Goal: Use online tool/utility: Utilize a website feature to perform a specific function

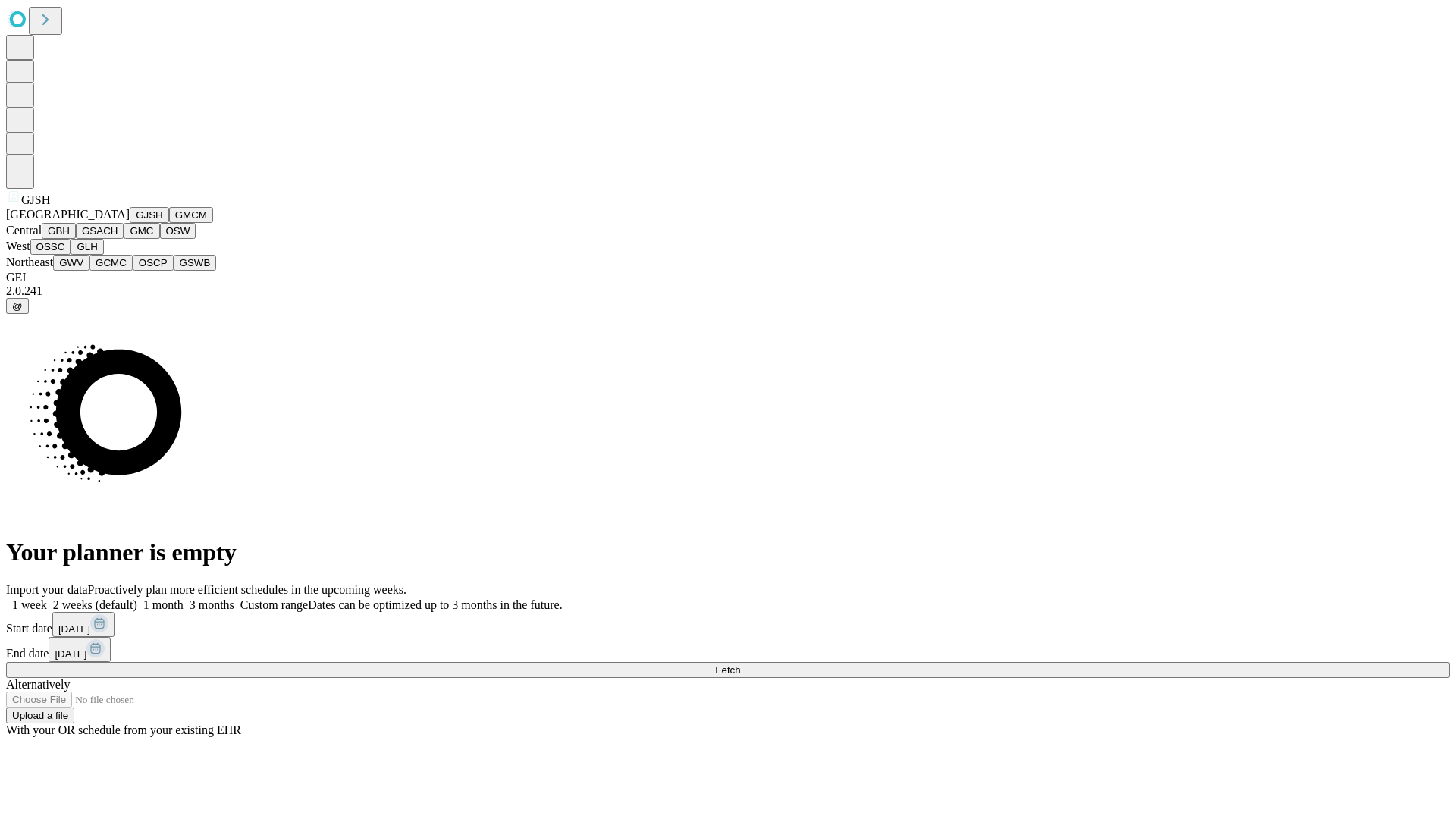
click at [130, 223] on button "GJSH" at bounding box center [149, 215] width 39 height 16
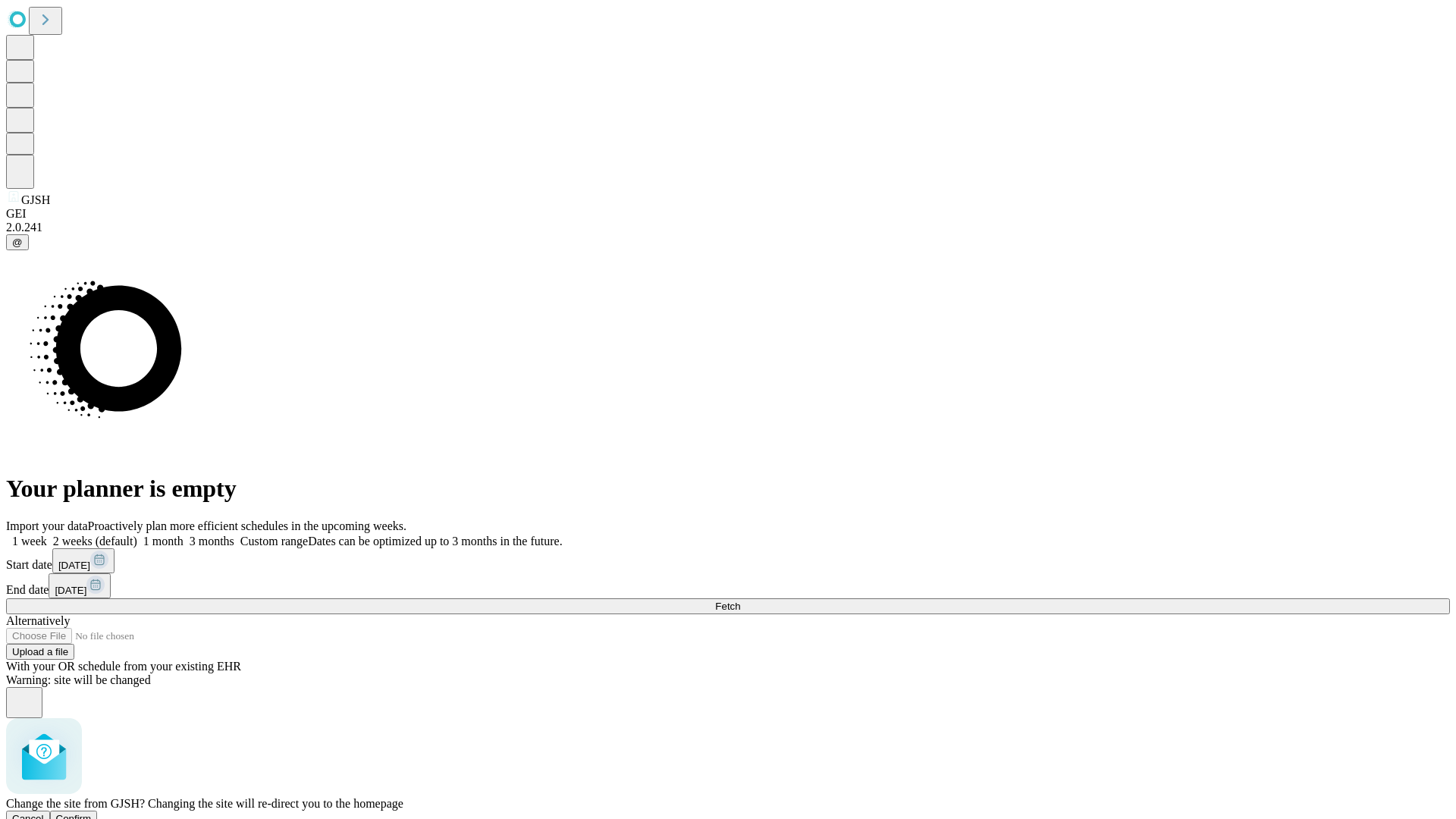
click at [92, 813] on span "Confirm" at bounding box center [74, 818] width 36 height 12
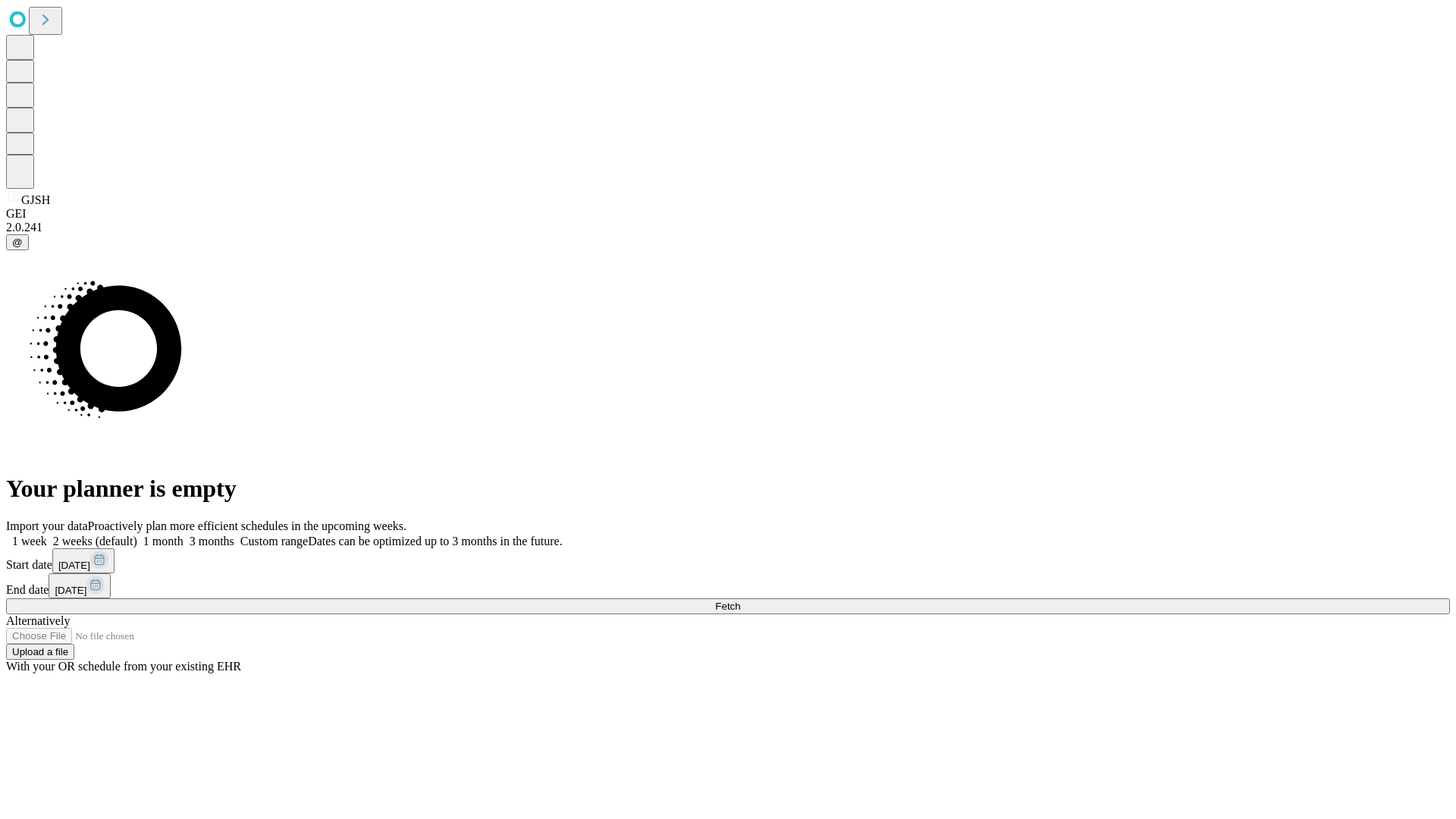
click at [184, 534] on label "1 month" at bounding box center [161, 540] width 46 height 13
click at [740, 601] on span "Fetch" at bounding box center [727, 606] width 25 height 12
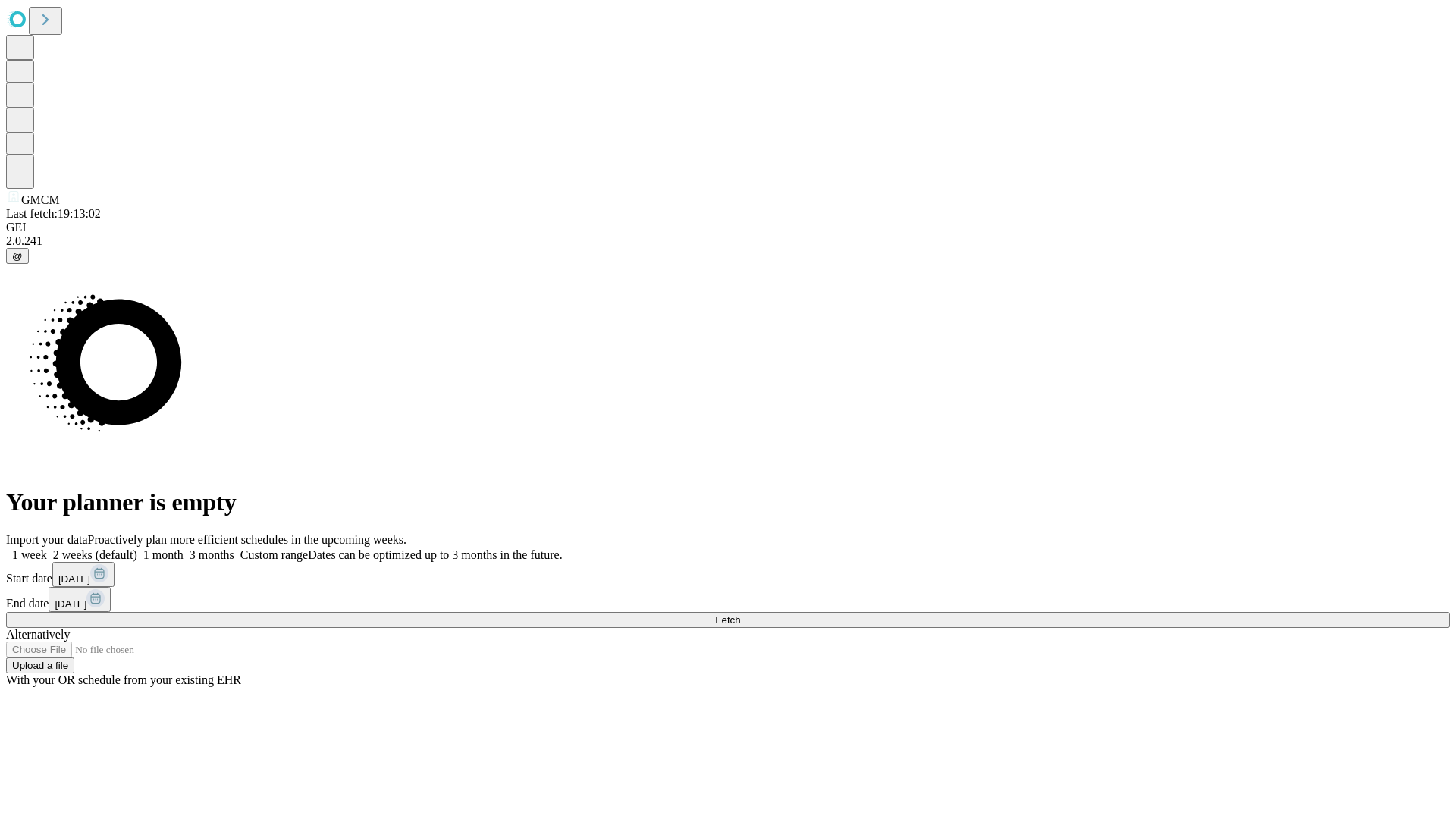
click at [184, 548] on label "1 month" at bounding box center [161, 554] width 46 height 13
click at [740, 614] on span "Fetch" at bounding box center [727, 620] width 25 height 12
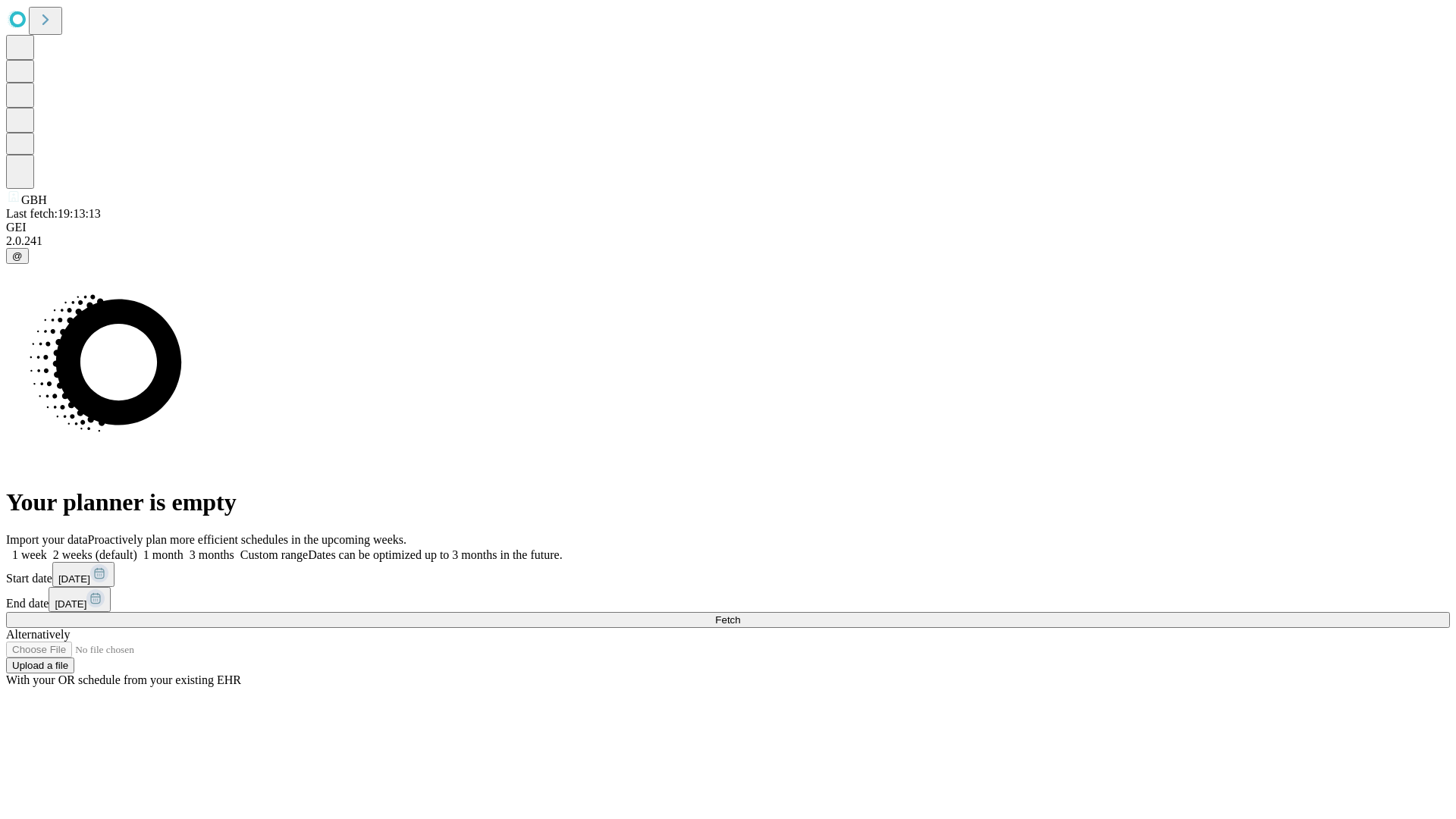
click at [740, 614] on span "Fetch" at bounding box center [727, 620] width 25 height 12
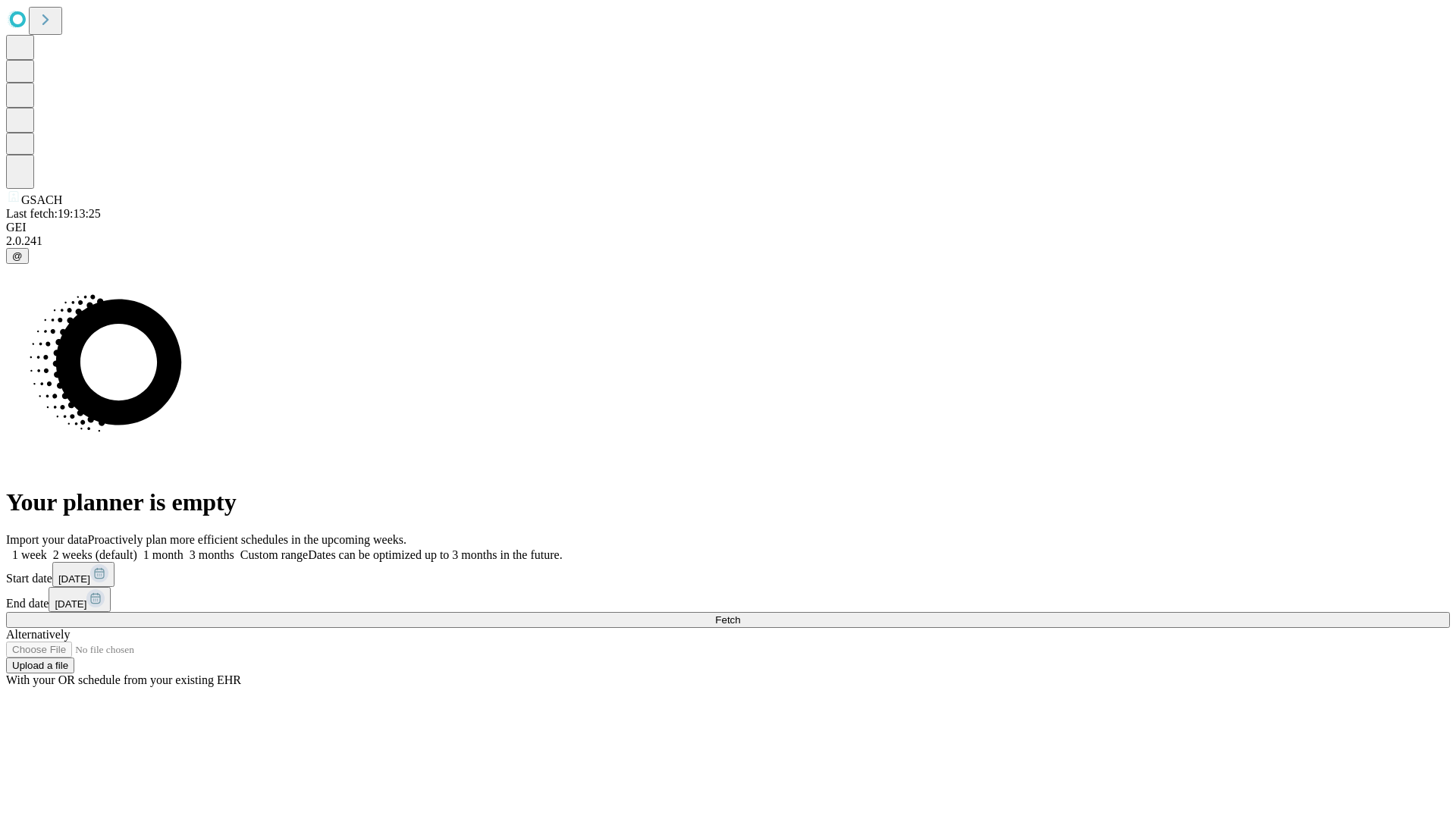
click at [184, 548] on label "1 month" at bounding box center [161, 554] width 46 height 13
click at [740, 614] on span "Fetch" at bounding box center [727, 620] width 25 height 12
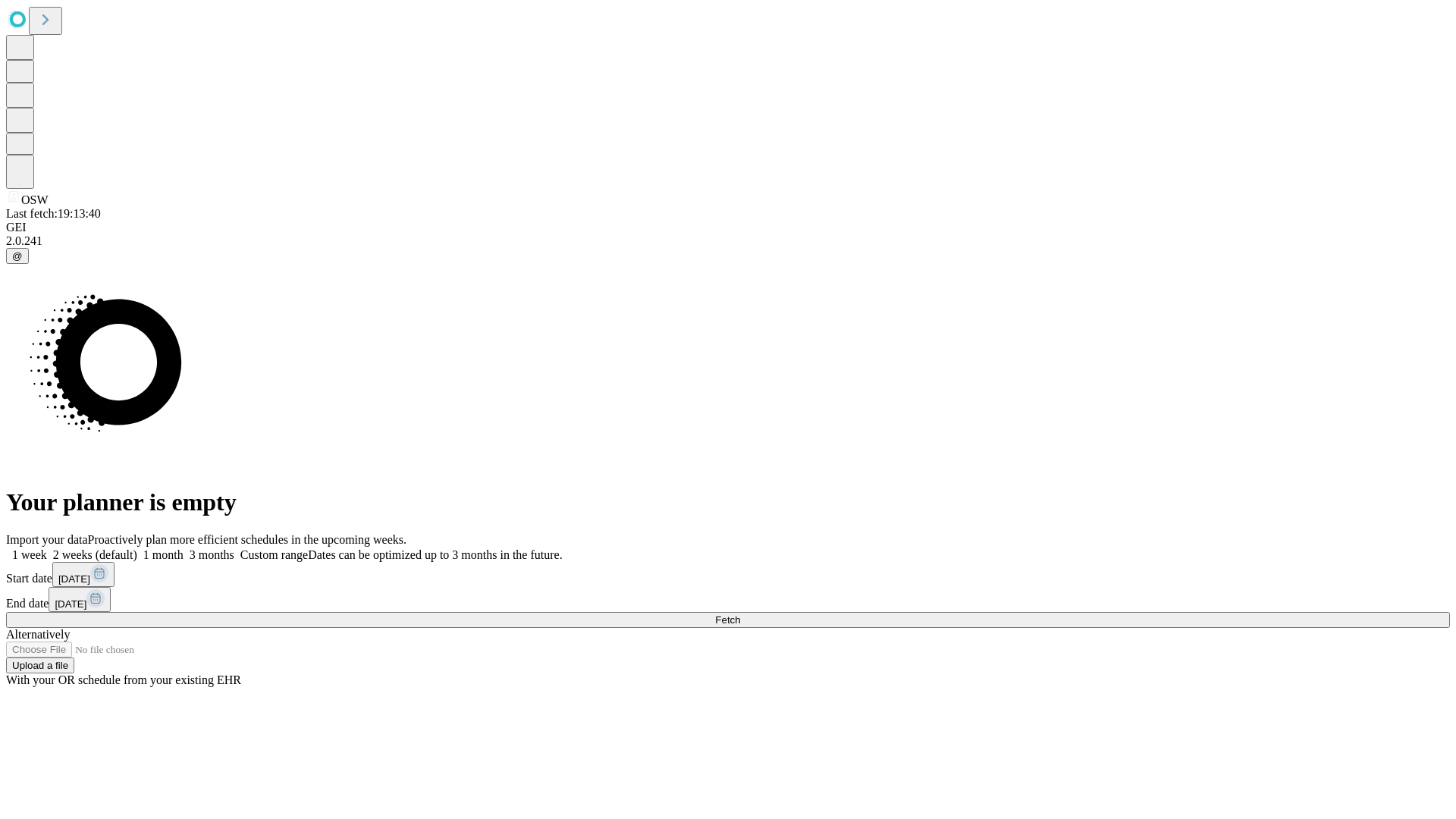
click at [184, 548] on label "1 month" at bounding box center [161, 554] width 46 height 13
click at [740, 614] on span "Fetch" at bounding box center [727, 620] width 25 height 12
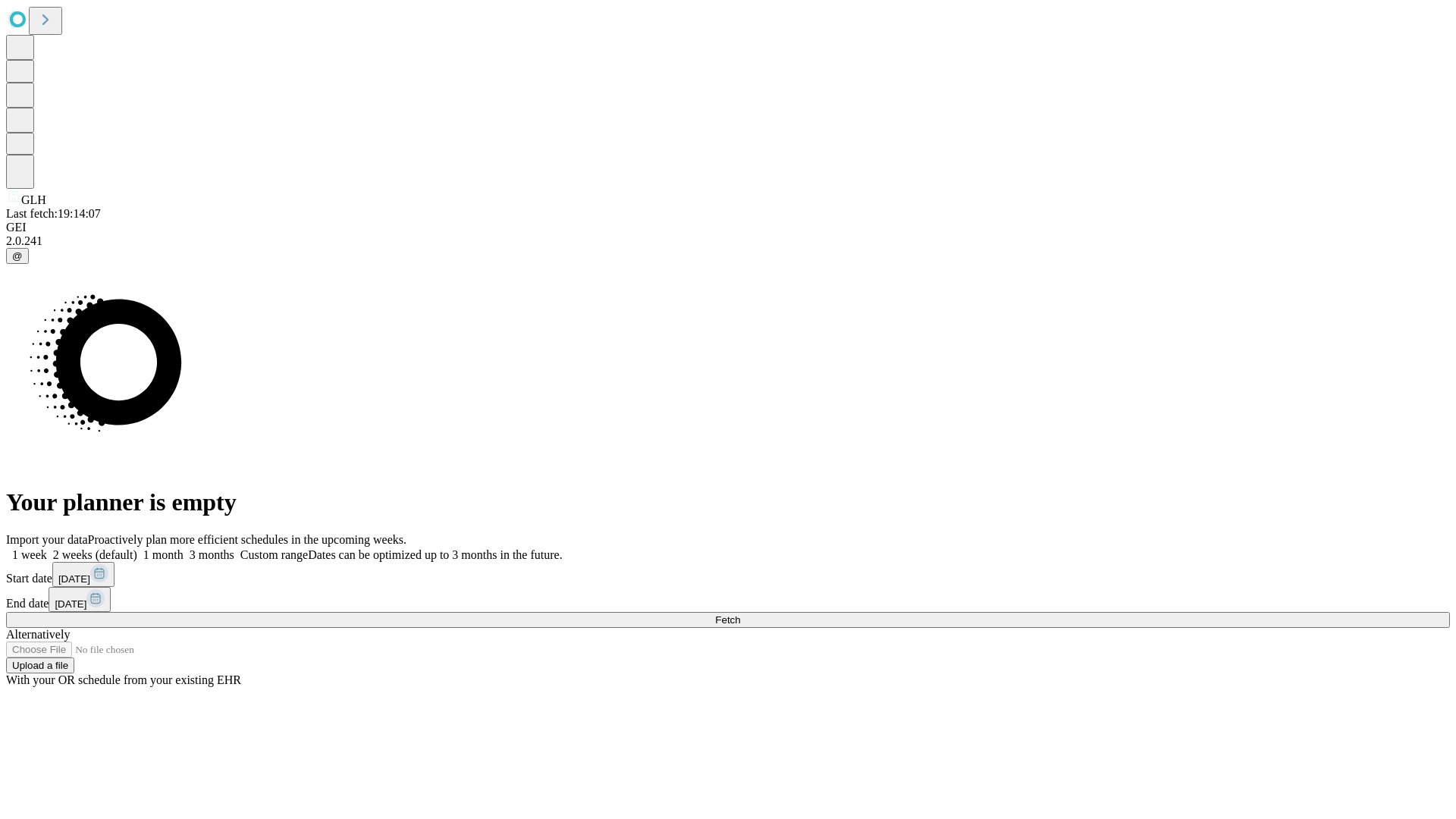
click at [184, 548] on label "1 month" at bounding box center [161, 554] width 46 height 13
click at [740, 614] on span "Fetch" at bounding box center [727, 620] width 25 height 12
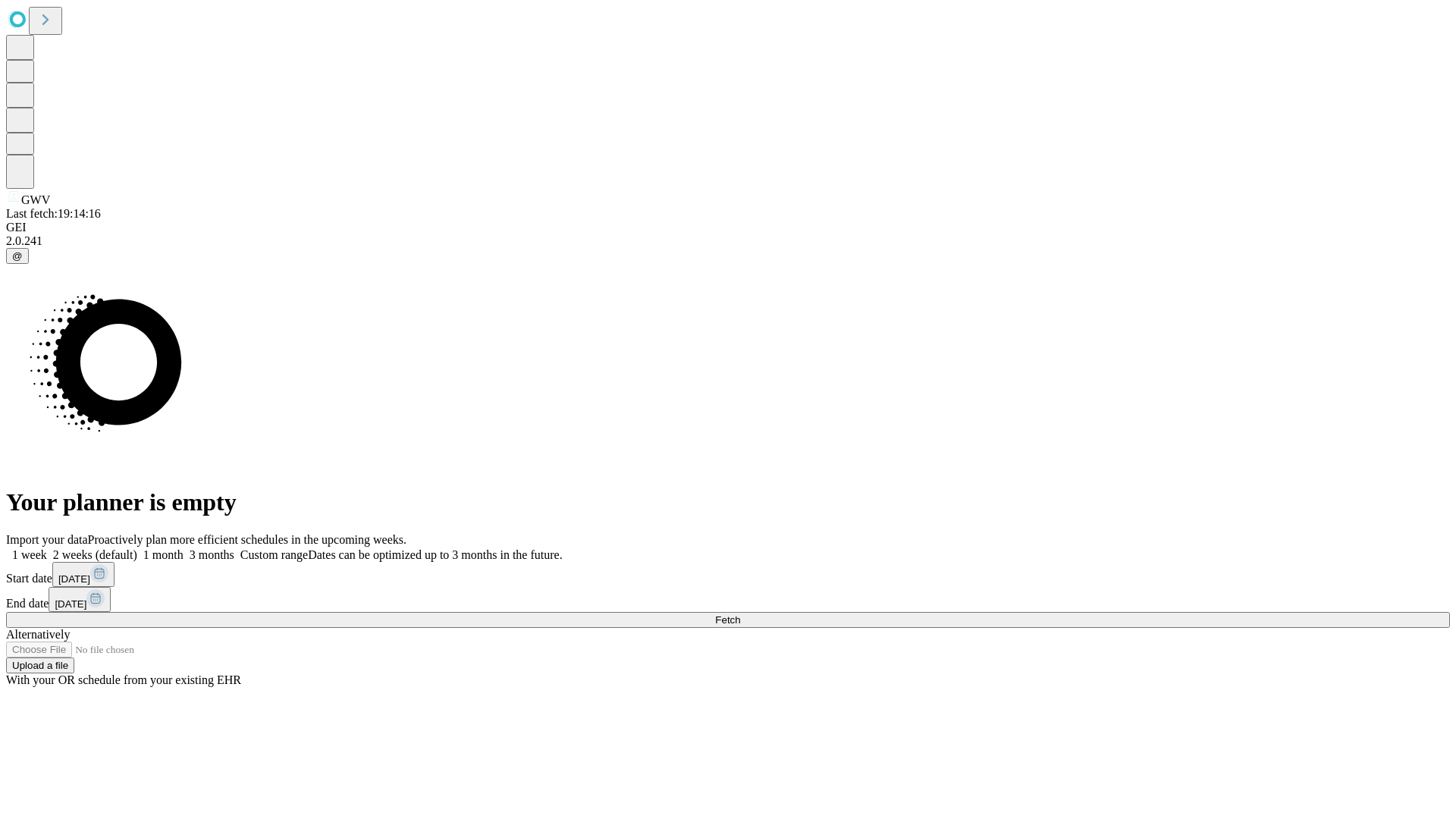
click at [740, 614] on span "Fetch" at bounding box center [727, 620] width 25 height 12
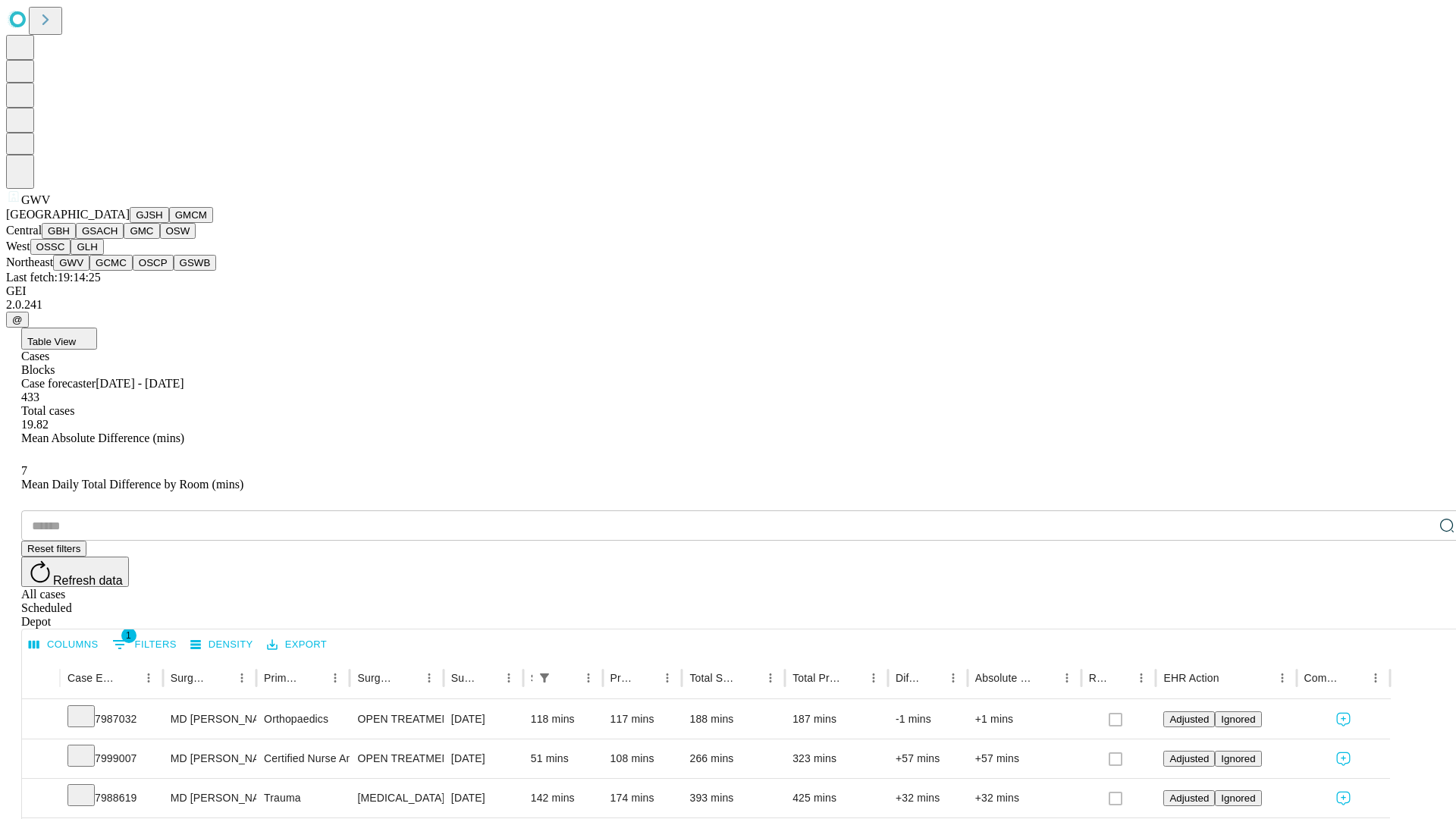
click at [117, 271] on button "GCMC" at bounding box center [111, 262] width 43 height 16
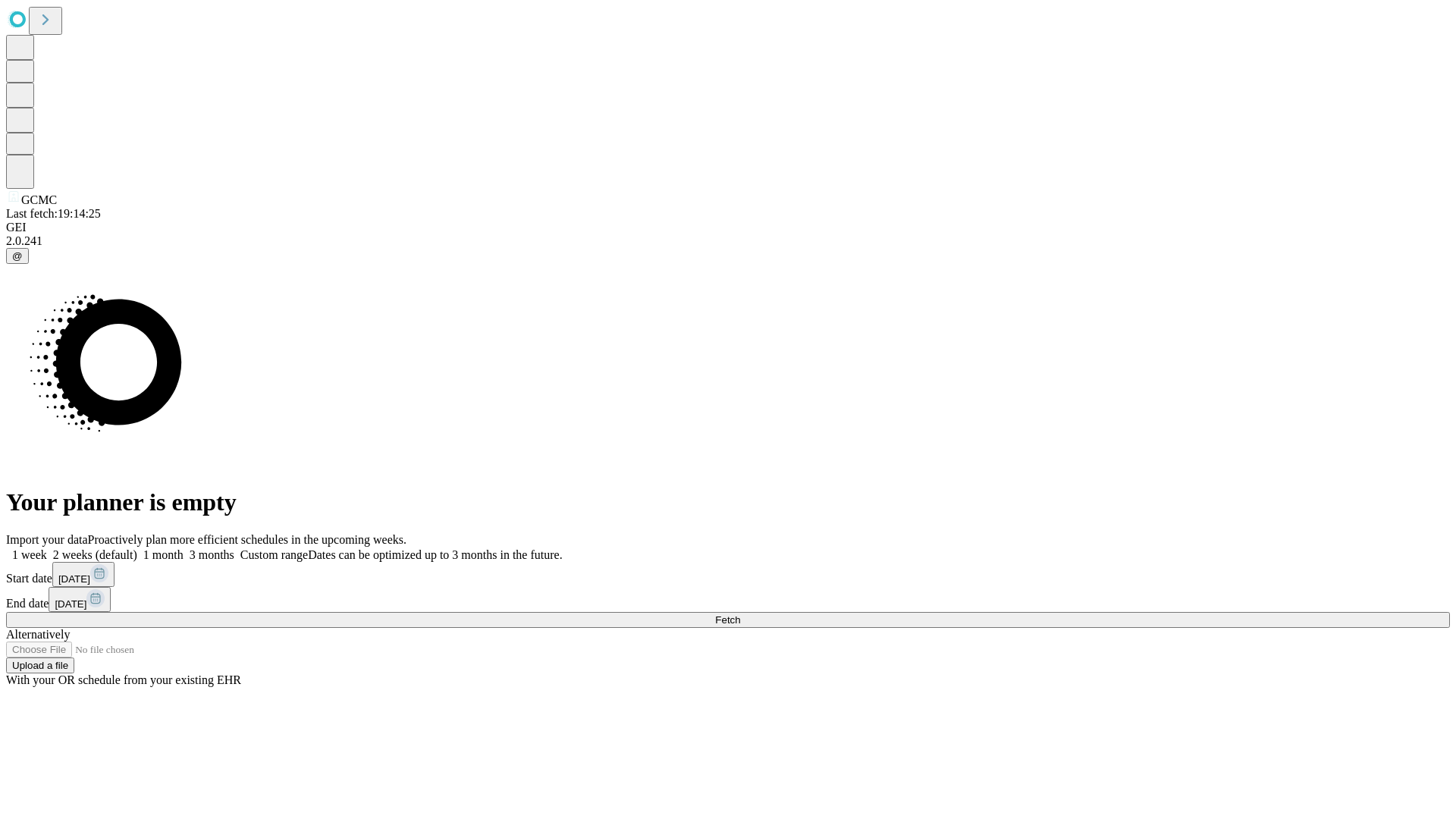
click at [184, 548] on label "1 month" at bounding box center [161, 554] width 46 height 13
click at [740, 614] on span "Fetch" at bounding box center [727, 620] width 25 height 12
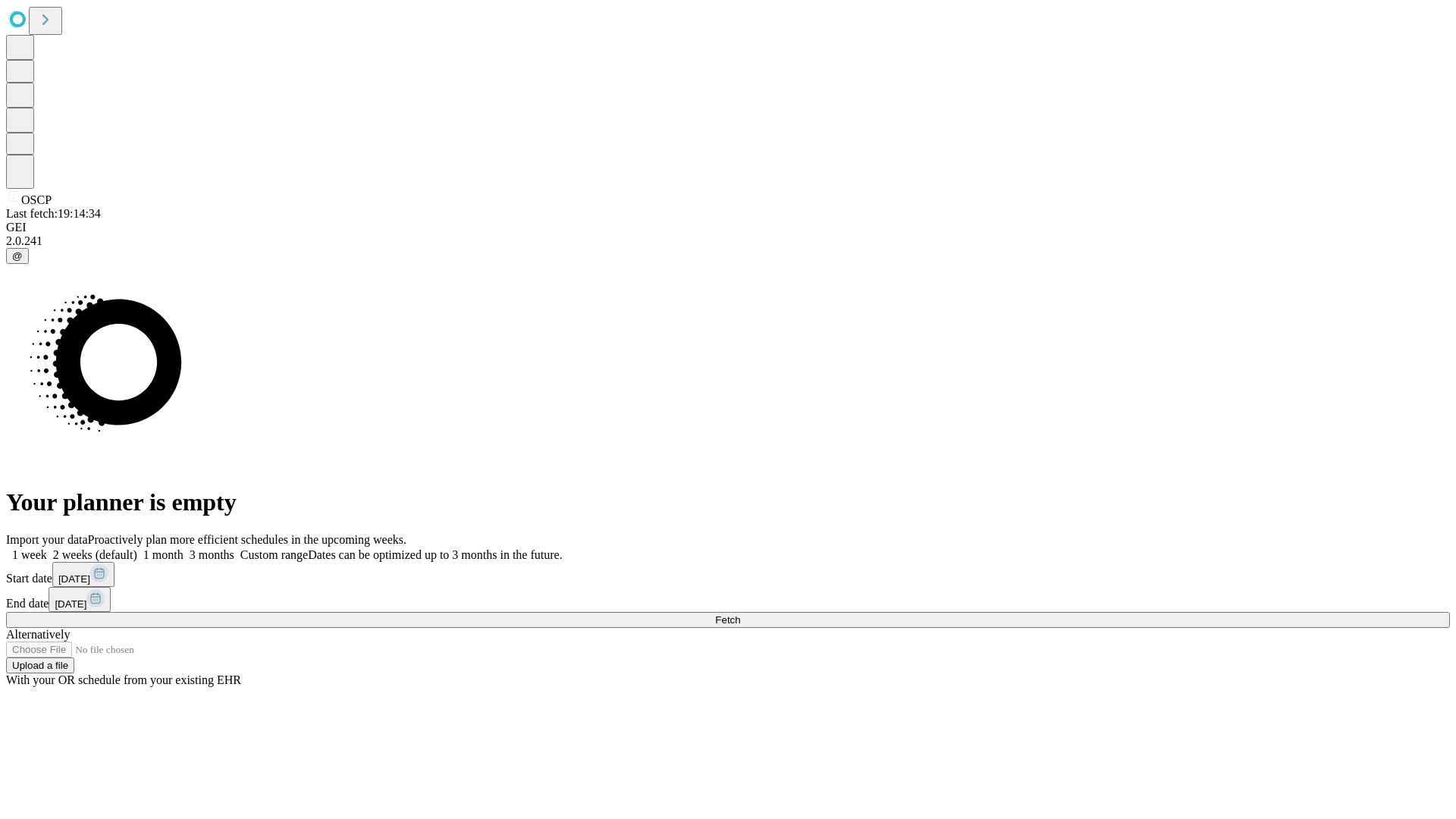
click at [740, 614] on span "Fetch" at bounding box center [727, 620] width 25 height 12
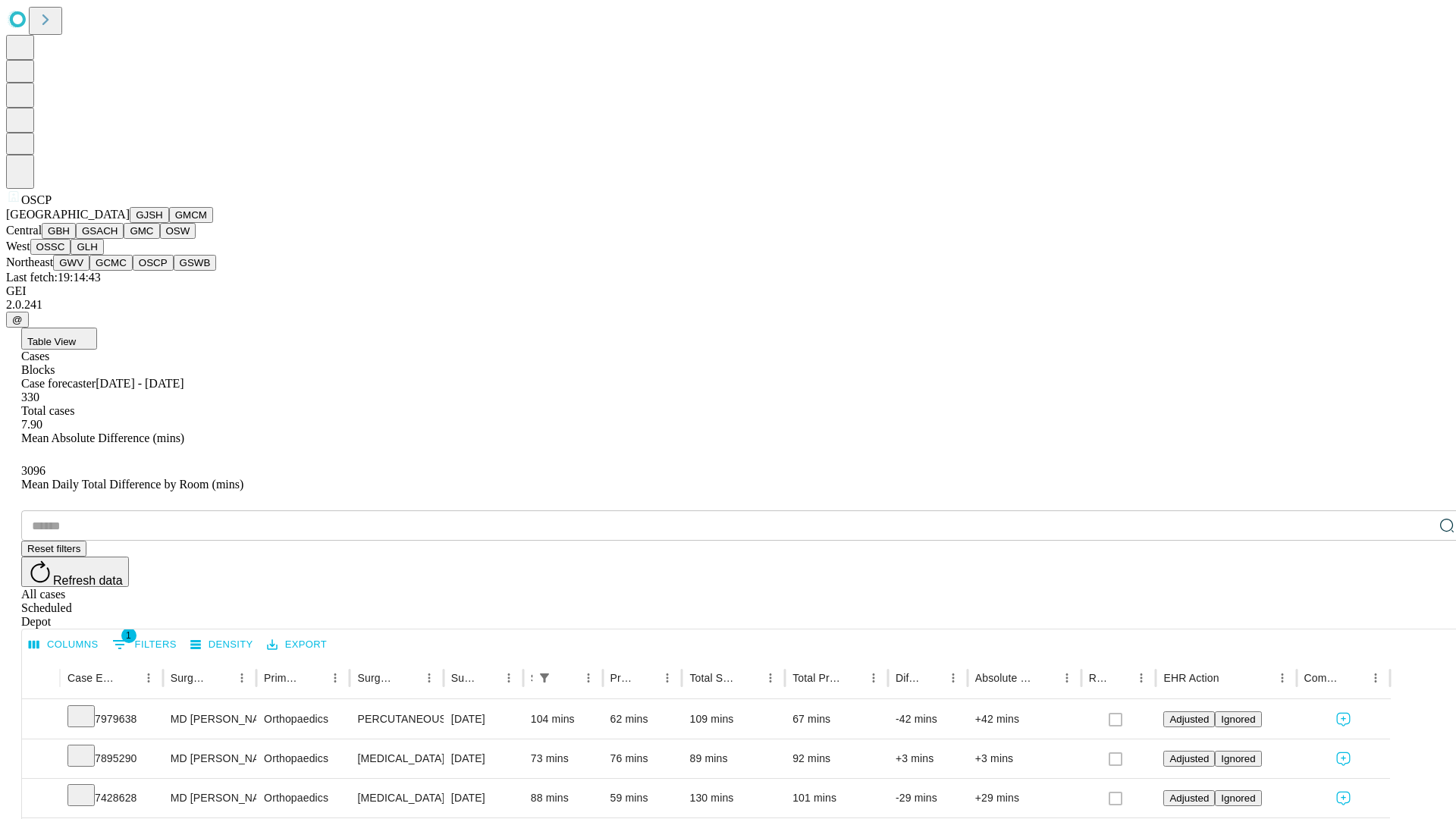
click at [174, 271] on button "GSWB" at bounding box center [195, 262] width 43 height 16
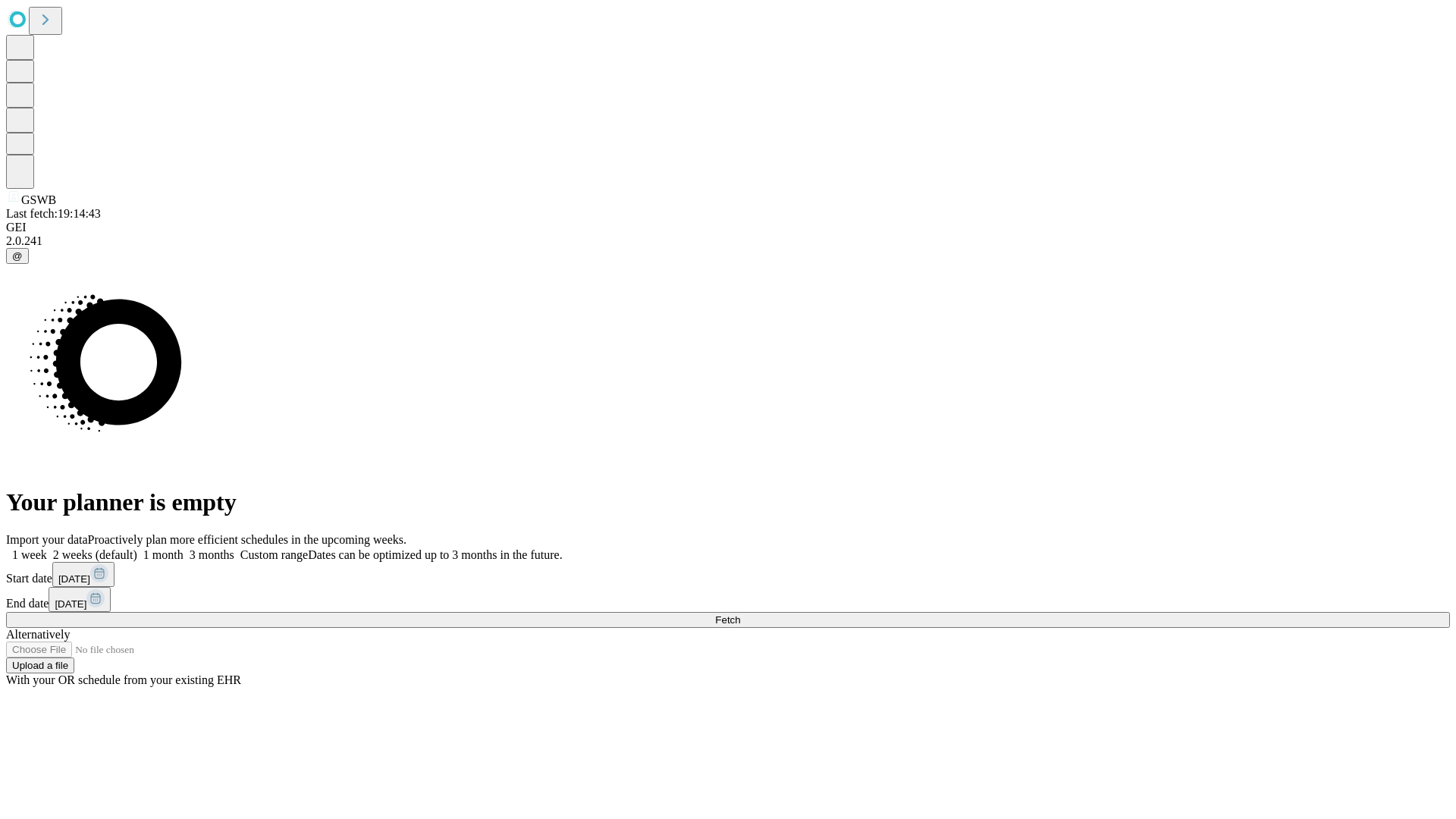
click at [740, 614] on span "Fetch" at bounding box center [727, 620] width 25 height 12
